Goal: Task Accomplishment & Management: Use online tool/utility

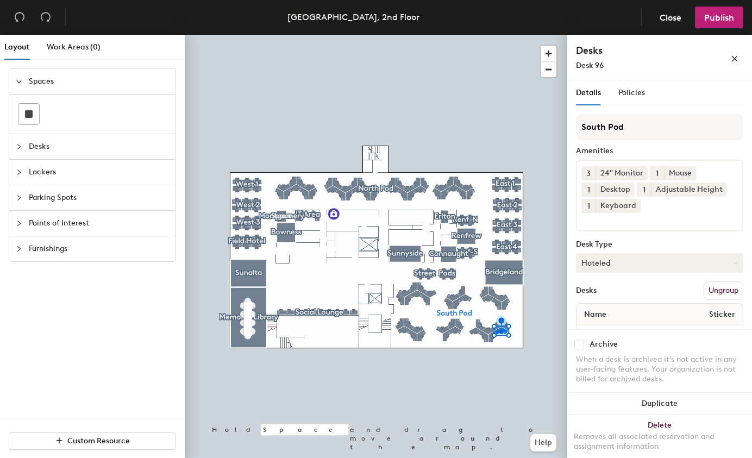
click at [733, 262] on icon at bounding box center [735, 263] width 5 height 5
click at [625, 294] on div "Assigned" at bounding box center [631, 297] width 109 height 16
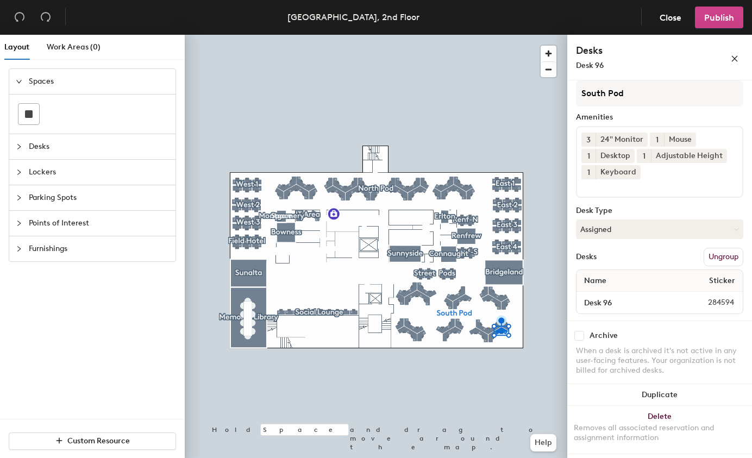
click at [707, 24] on button "Publish" at bounding box center [719, 18] width 48 height 22
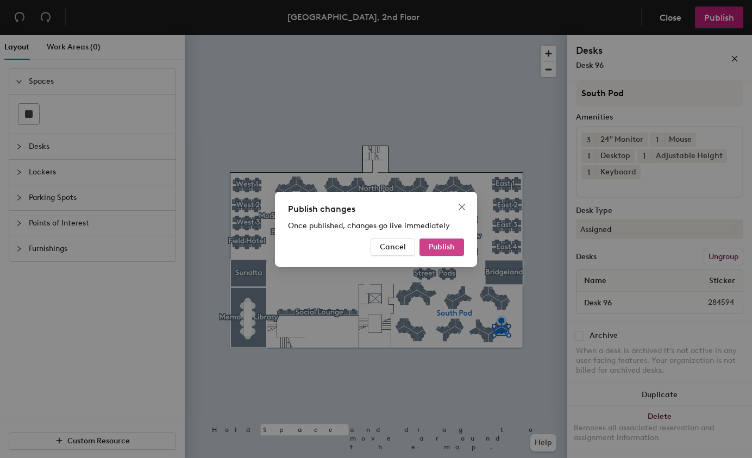
click at [432, 253] on button "Publish" at bounding box center [442, 247] width 45 height 17
